Goal: Task Accomplishment & Management: Manage account settings

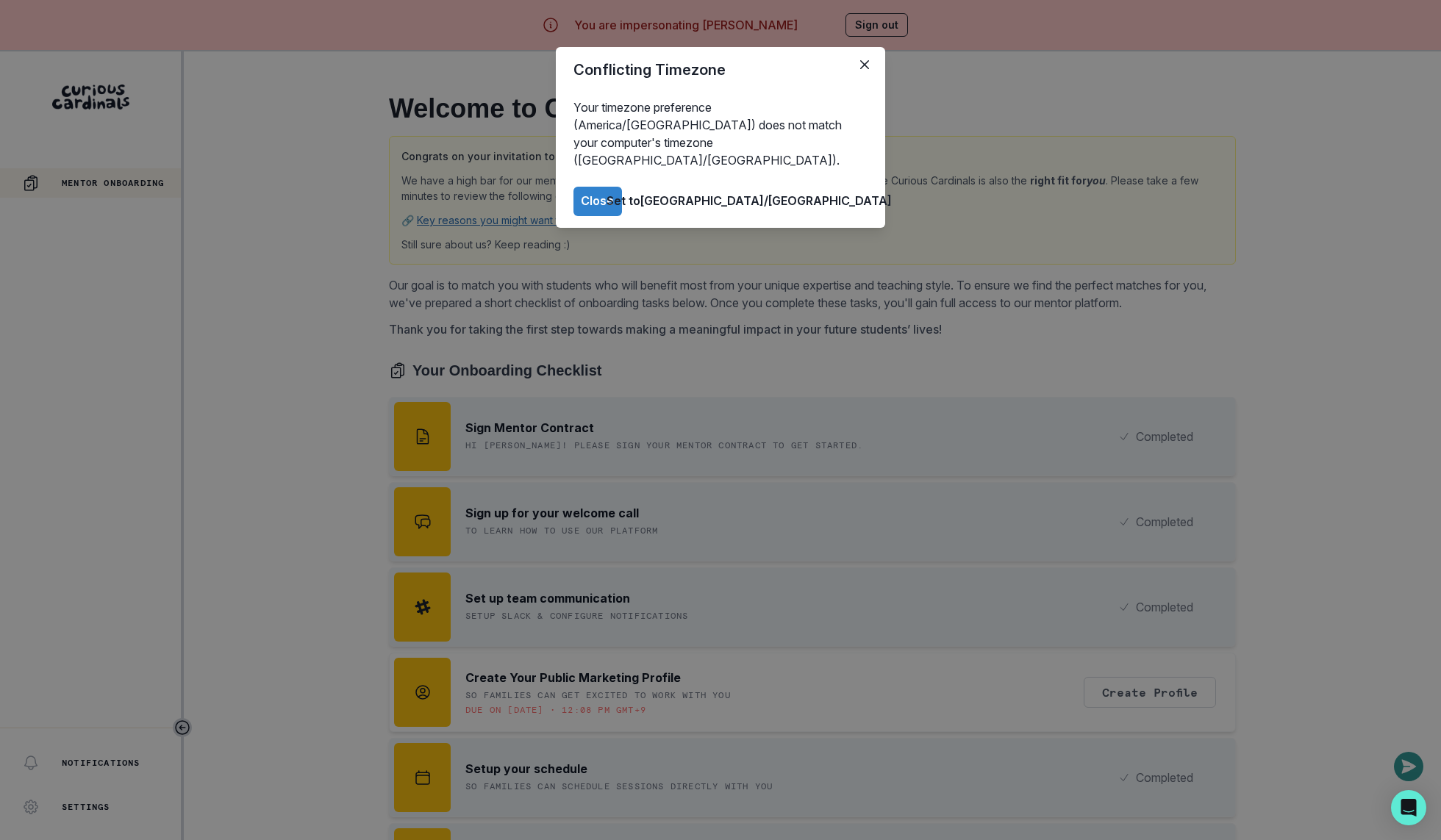
click at [880, 25] on div "Conflicting Timezone Your timezone preference (America/[GEOGRAPHIC_DATA]) does …" at bounding box center [720, 420] width 1441 height 840
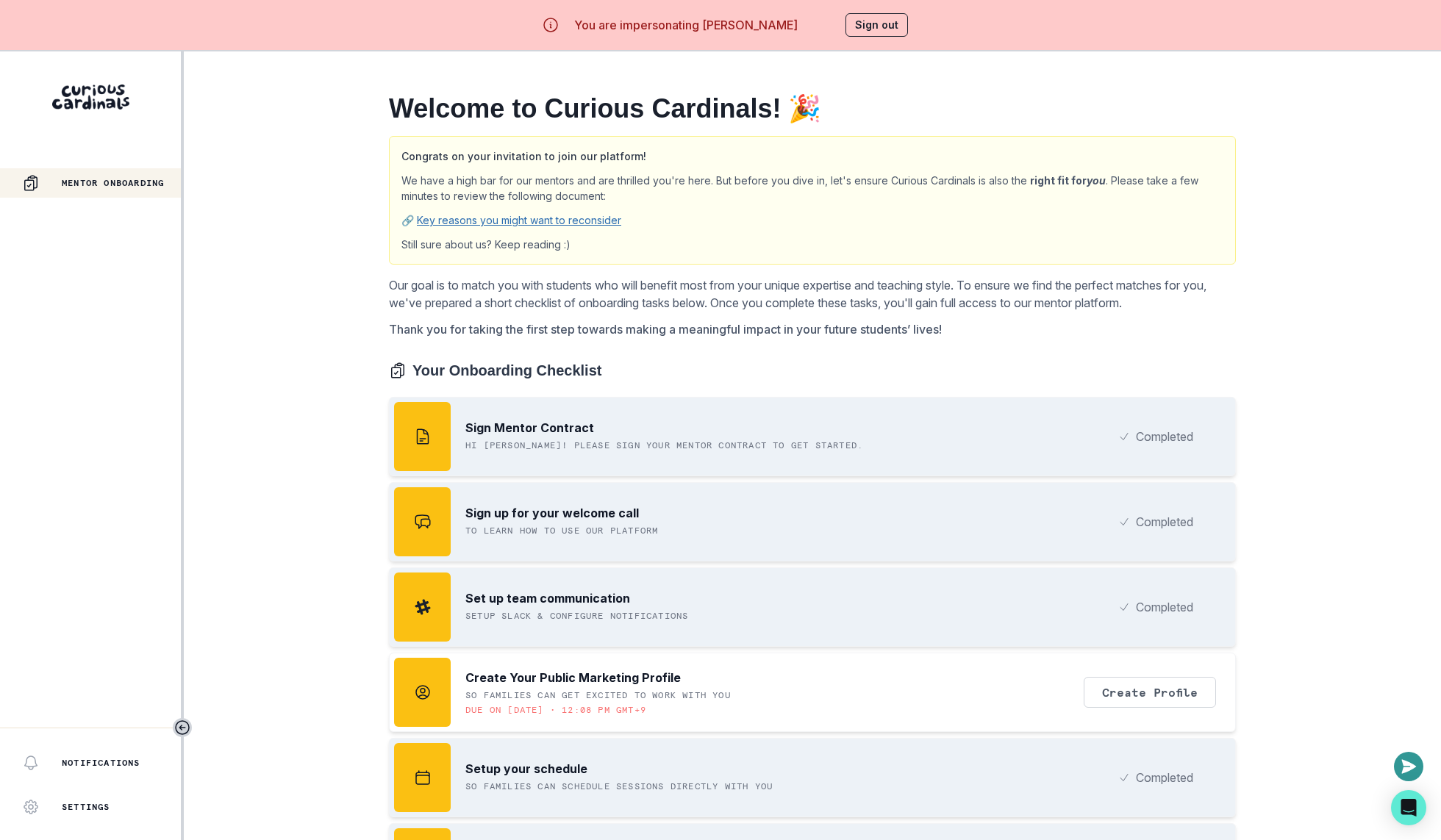
click at [880, 25] on button "Sign out" at bounding box center [877, 25] width 62 height 24
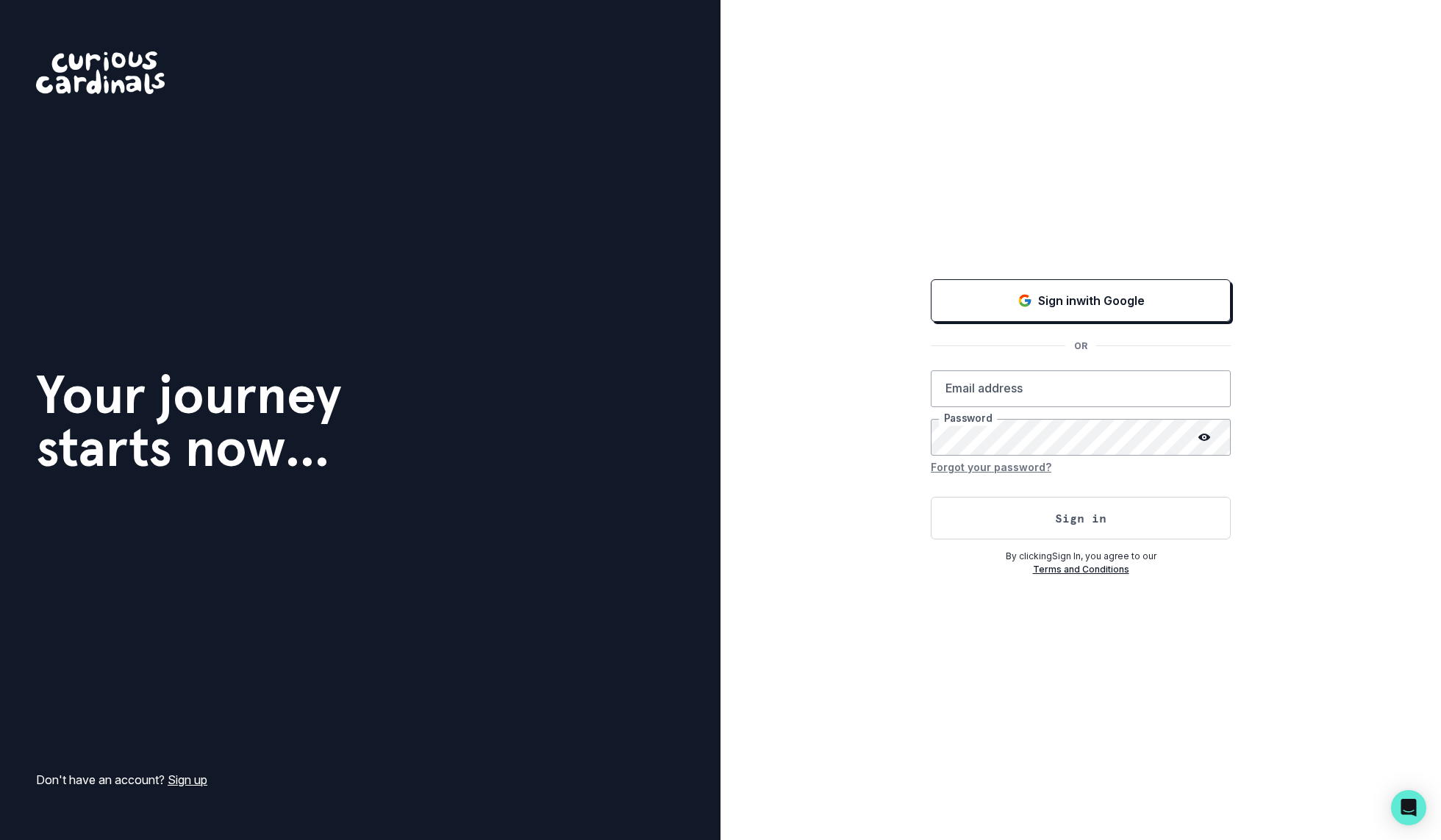
click at [820, 502] on div "Sign in with Google OR Email address Password Forgot your password? Sign in By …" at bounding box center [1081, 420] width 721 height 840
type input "[PERSON_NAME][EMAIL_ADDRESS][DOMAIN_NAME]"
click at [820, 502] on div "Sign in with Google OR [PERSON_NAME][EMAIL_ADDRESS][DOMAIN_NAME] Email address …" at bounding box center [1081, 420] width 721 height 840
click at [1001, 533] on button "Sign in" at bounding box center [1080, 518] width 300 height 42
